Goal: Find specific page/section: Find specific page/section

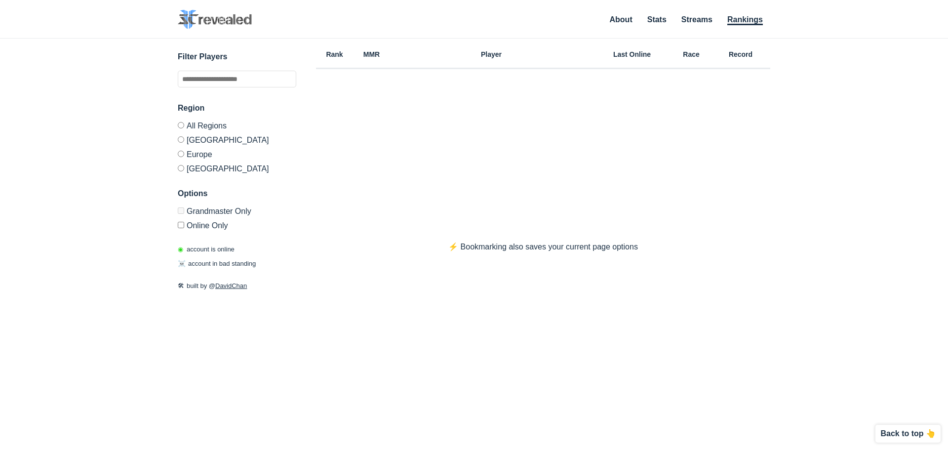
click at [181, 154] on label "Europe" at bounding box center [237, 154] width 119 height 14
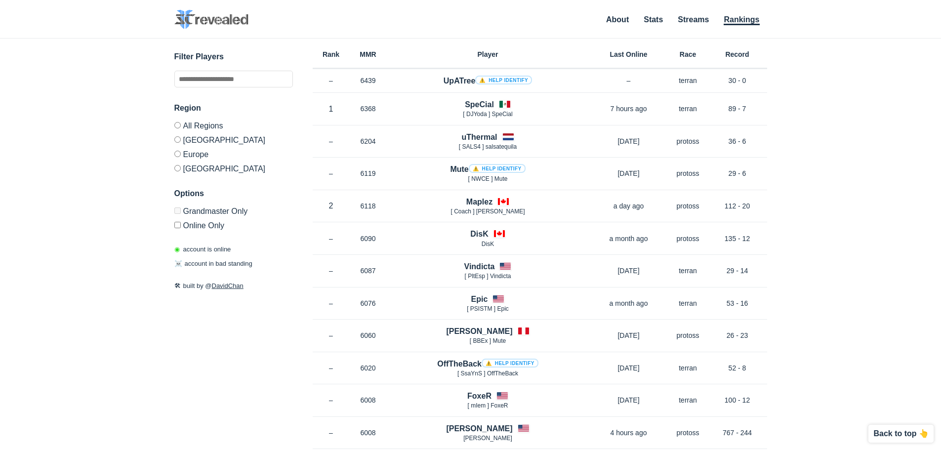
click at [181, 169] on label "[GEOGRAPHIC_DATA]" at bounding box center [233, 167] width 119 height 12
